Goal: Task Accomplishment & Management: Manage account settings

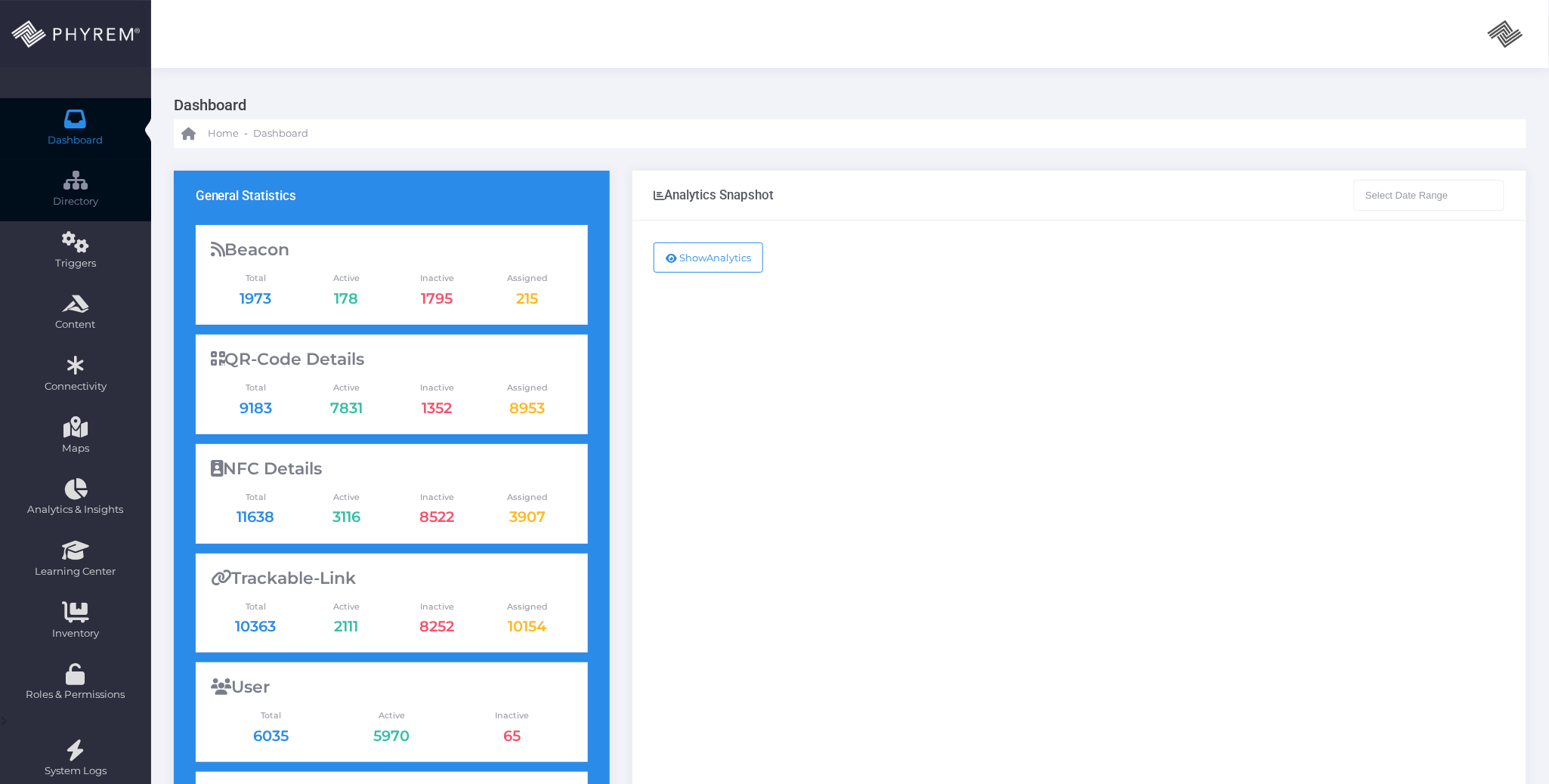
type input "07-15-2025 - 08-15-2025"
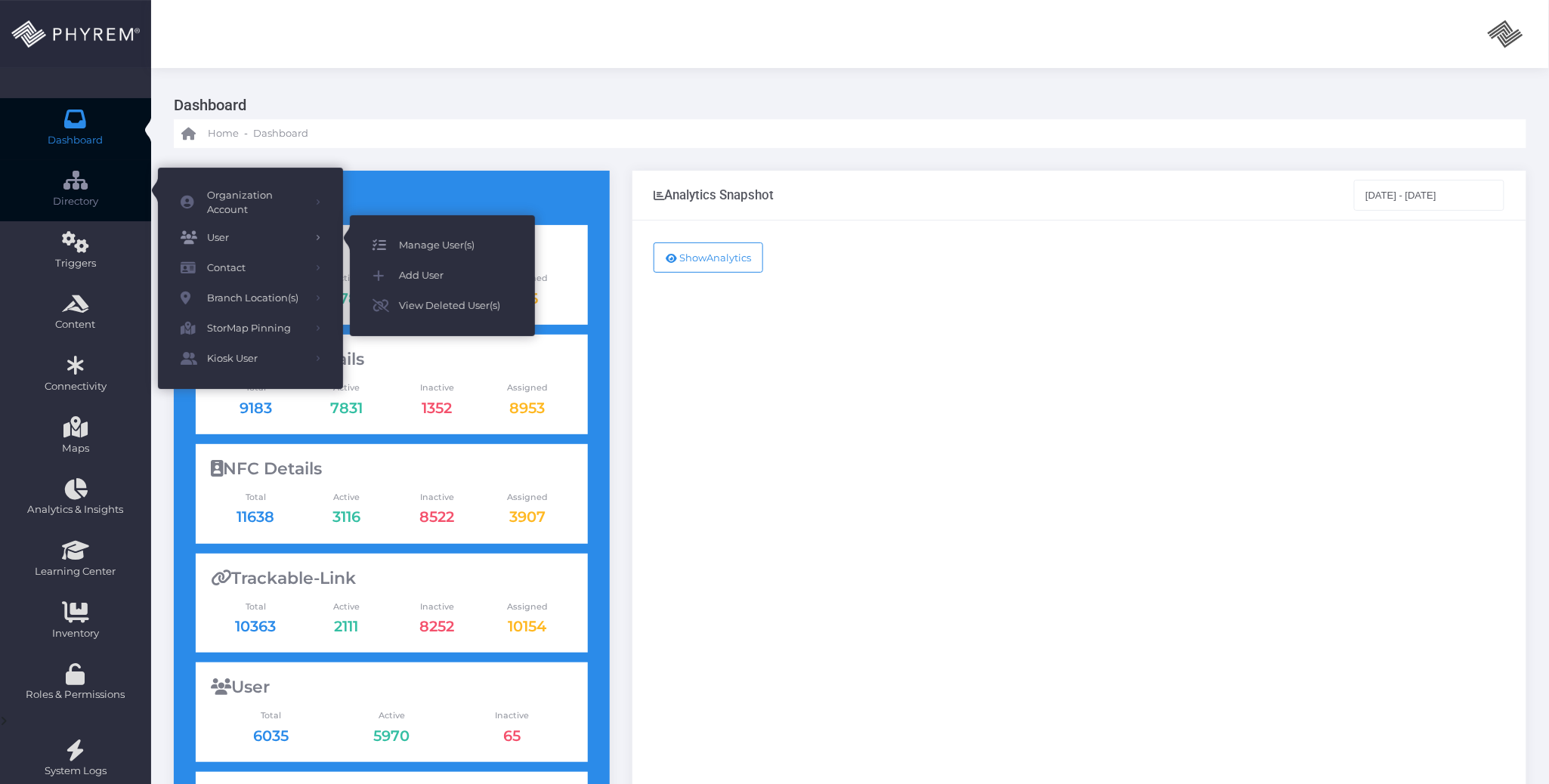
click at [403, 236] on span "Manage User(s)" at bounding box center [455, 245] width 113 height 19
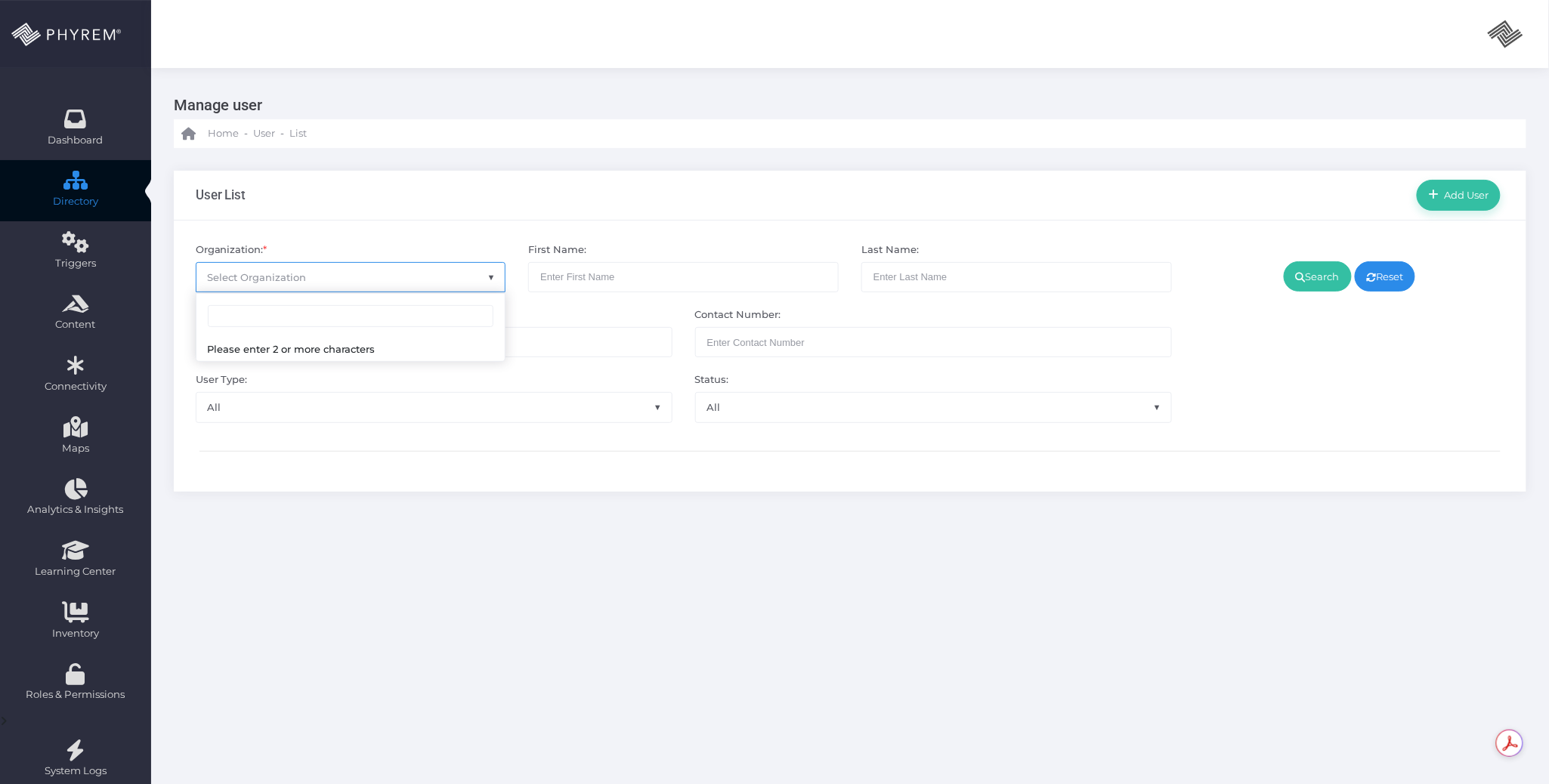
click at [349, 273] on span "Select Organization" at bounding box center [351, 277] width 309 height 29
type input "[PERSON_NAME]"
select select "4807"
drag, startPoint x: 1315, startPoint y: 272, endPoint x: 1305, endPoint y: 288, distance: 18.9
click at [1315, 272] on link "Search" at bounding box center [1317, 277] width 68 height 31
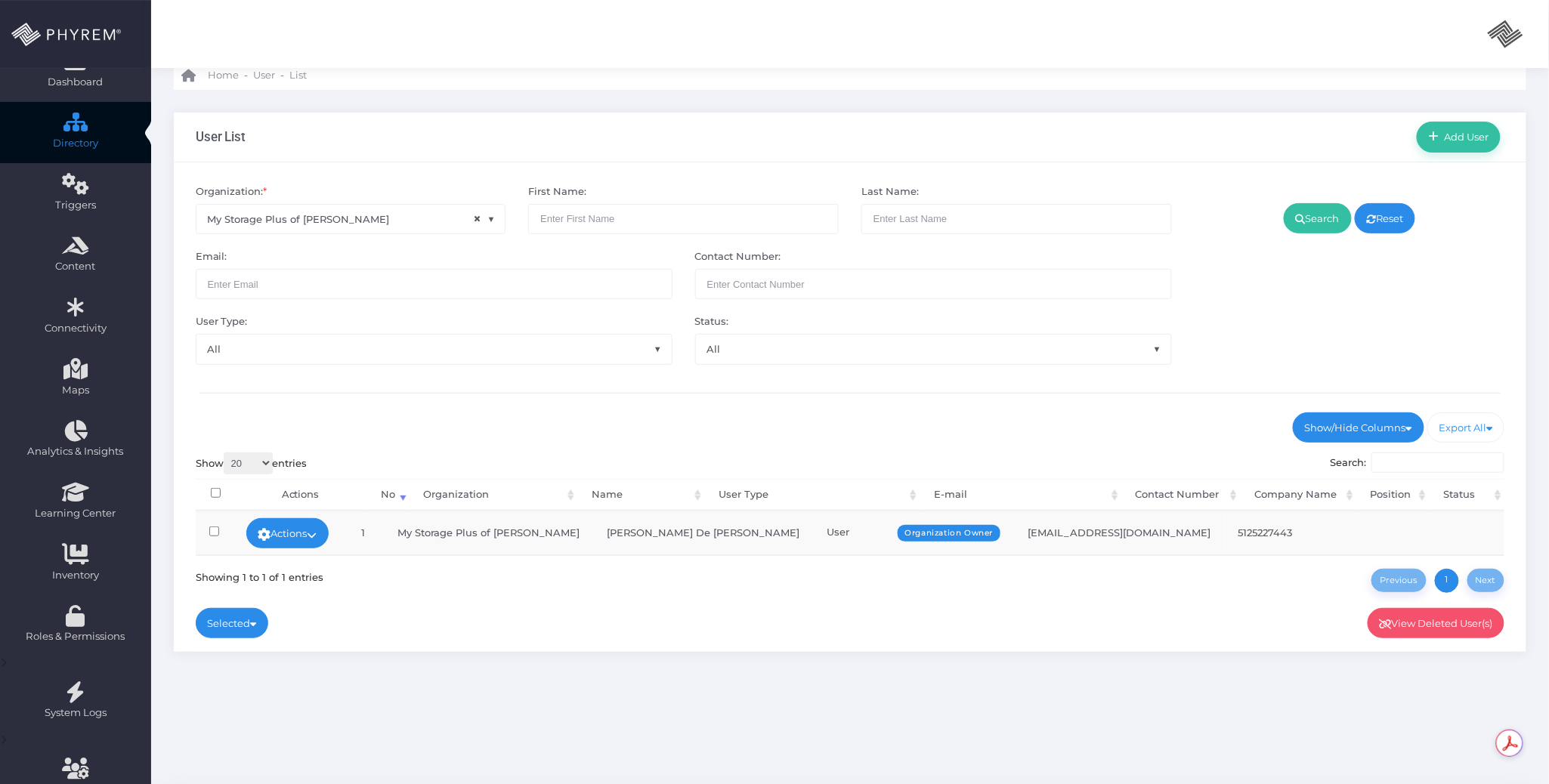
scroll to position [116, 0]
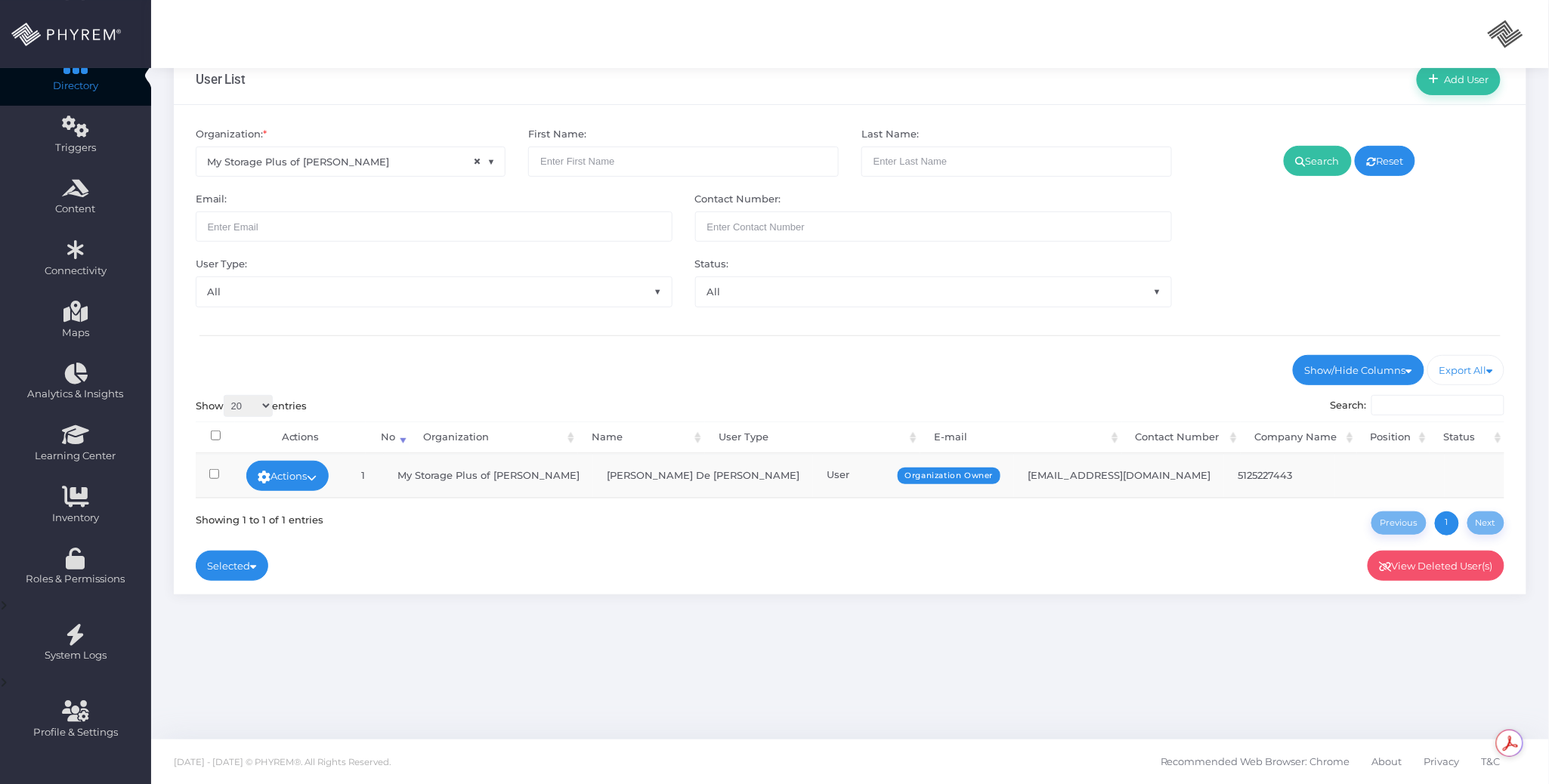
drag, startPoint x: 321, startPoint y: 478, endPoint x: 312, endPoint y: 474, distance: 9.8
click at [322, 477] on link "Actions" at bounding box center [288, 476] width 83 height 31
click at [473, 526] on div "Show 20 100 300 500 1,000 entries Search: Processing... Actions No Organization…" at bounding box center [850, 465] width 1309 height 141
click at [419, 574] on div "Organization: * × My Storage Plus of [PERSON_NAME] First Name: Last Name: Email…" at bounding box center [849, 350] width 1352 height 490
click at [317, 477] on icon at bounding box center [312, 477] width 10 height 0
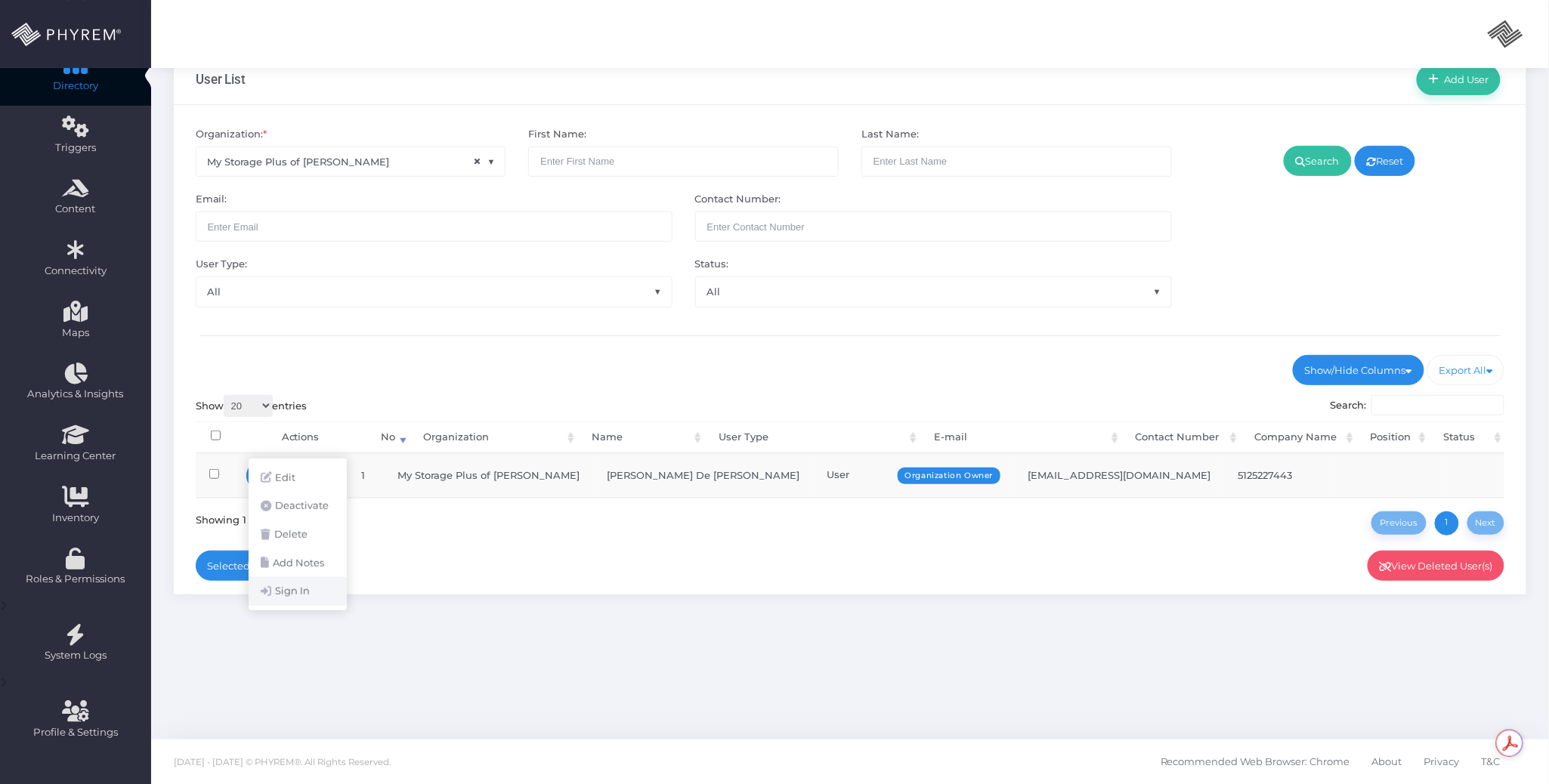
click at [306, 593] on link "Sign In" at bounding box center [297, 591] width 98 height 29
